Goal: Find specific page/section: Find specific page/section

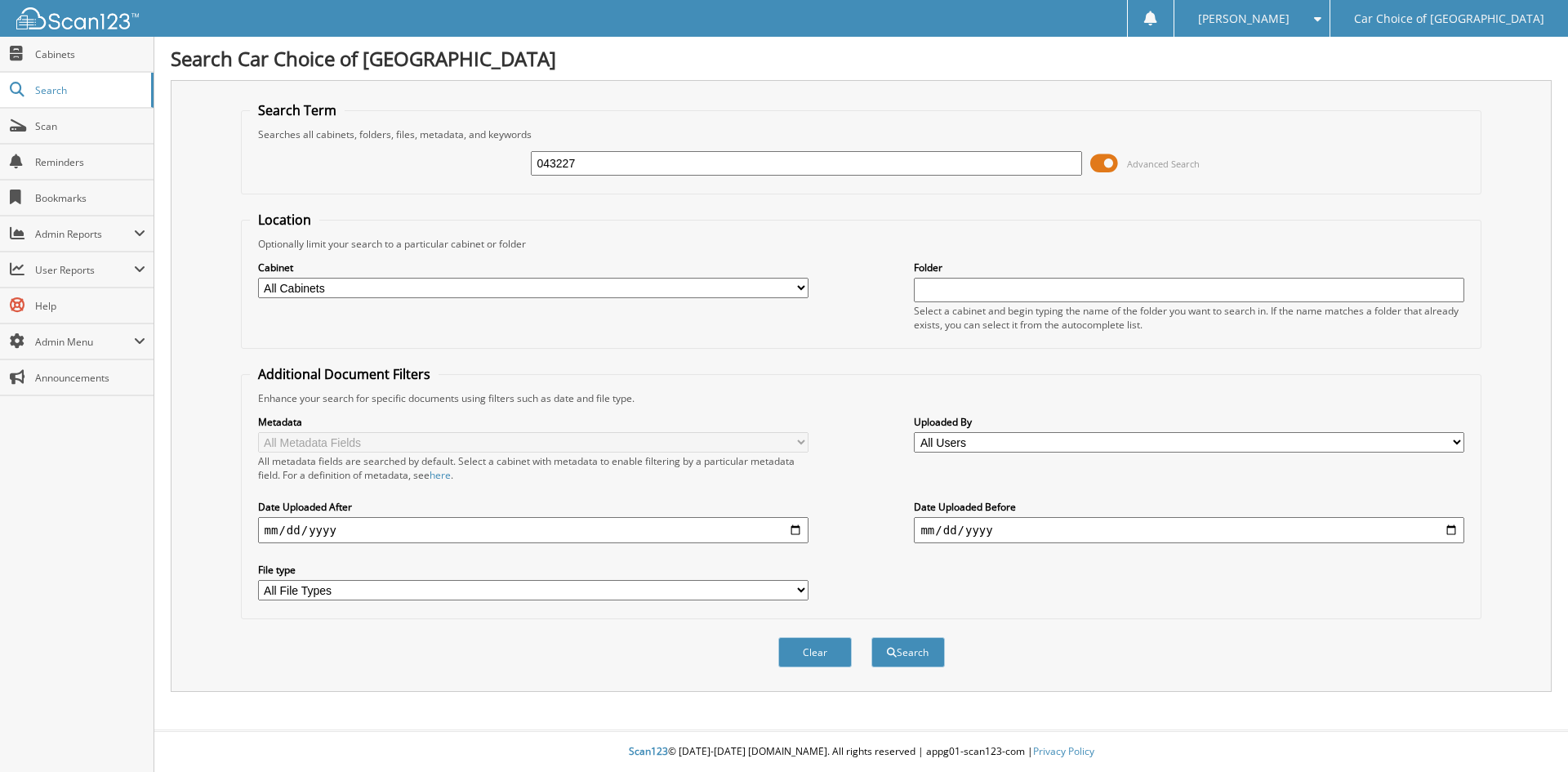
type input "043227"
click at [872, 637] on button "Search" at bounding box center [908, 652] width 73 height 31
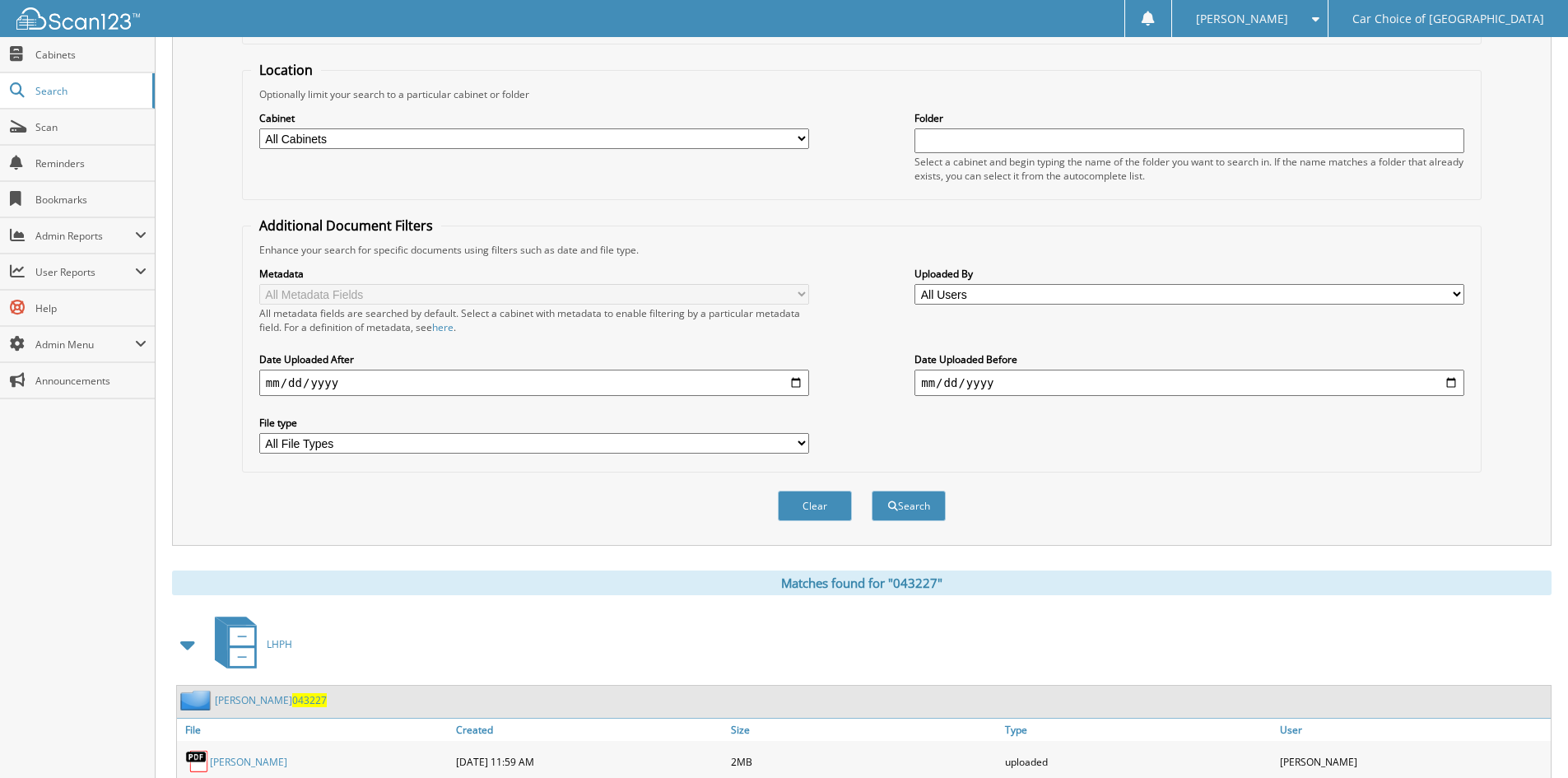
scroll to position [234, 0]
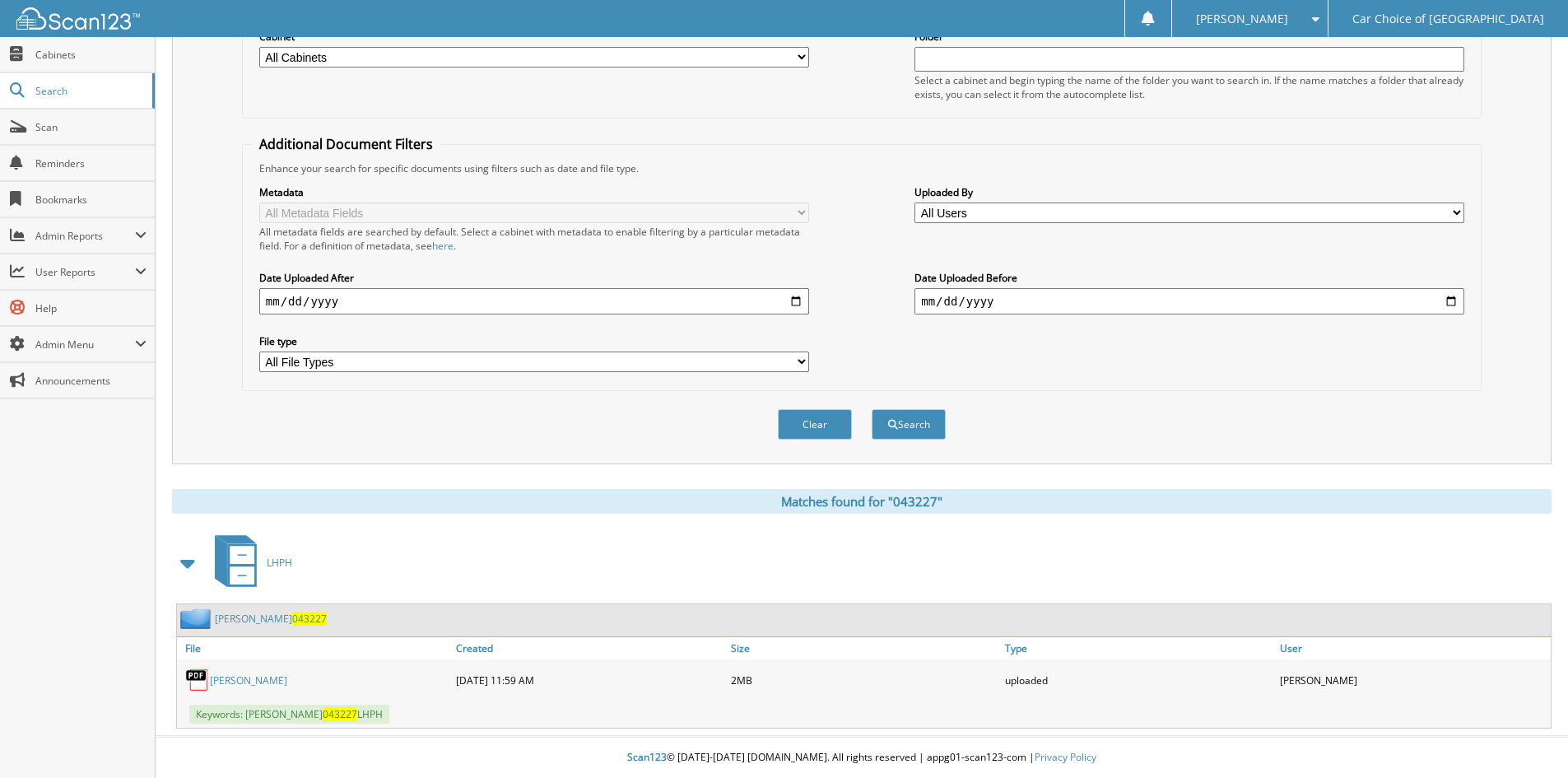
click at [248, 622] on link "[PERSON_NAME] 043227" at bounding box center [271, 619] width 112 height 14
